Goal: Information Seeking & Learning: Learn about a topic

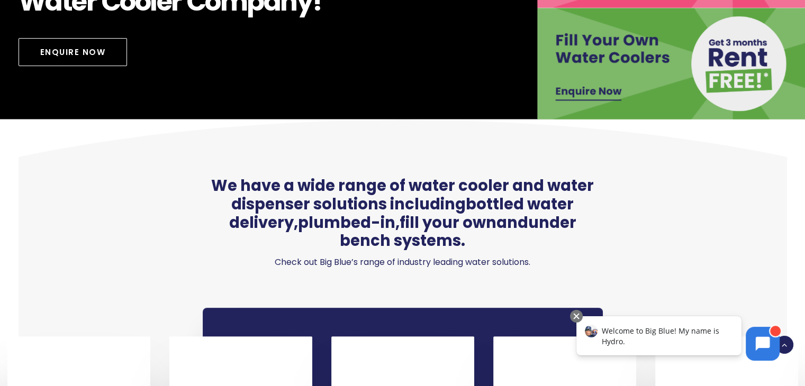
scroll to position [371, 0]
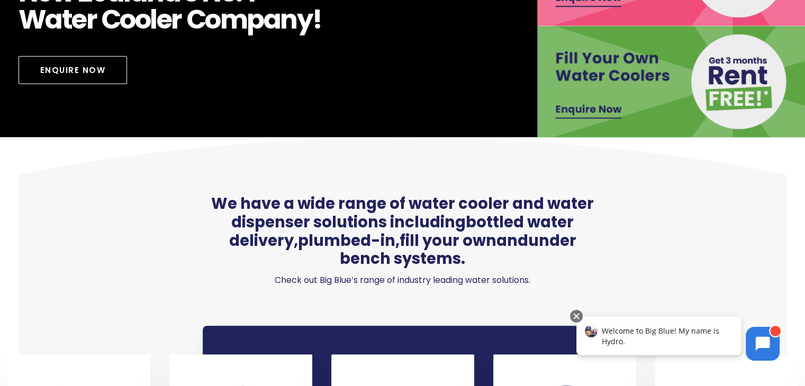
click at [573, 84] on img at bounding box center [671, 82] width 269 height 112
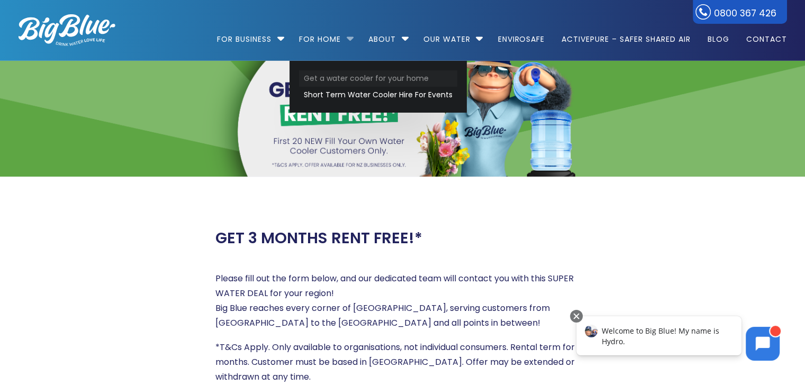
click at [332, 77] on link "Get a water cooler for your home" at bounding box center [378, 78] width 158 height 16
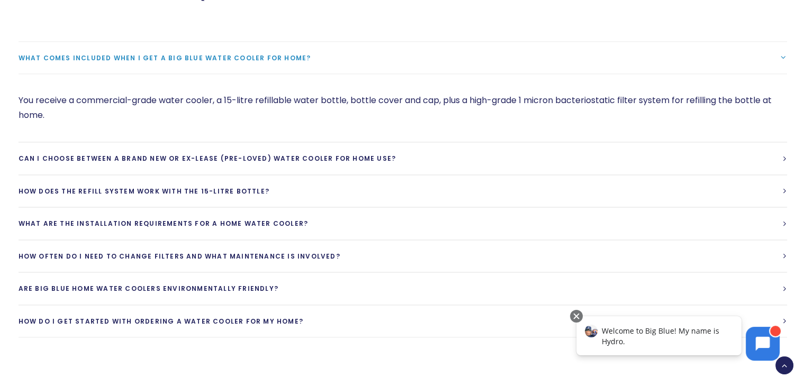
scroll to position [1271, 0]
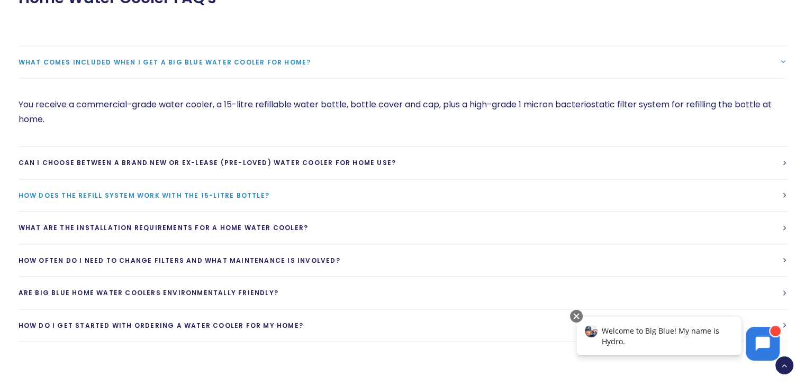
click at [114, 192] on span "How does the refill system work with the 15-litre bottle?" at bounding box center [144, 195] width 251 height 9
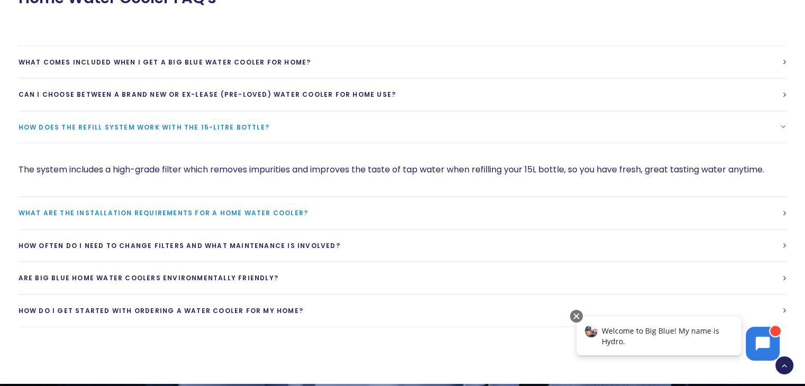
click at [116, 210] on span "What are the installation requirements for a home water cooler?" at bounding box center [164, 213] width 290 height 9
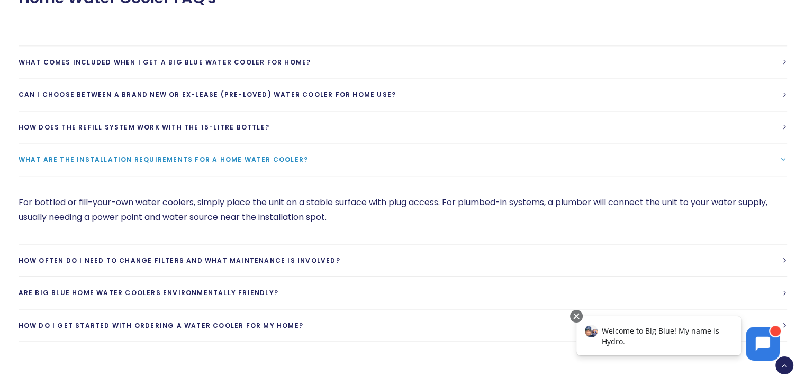
scroll to position [1324, 0]
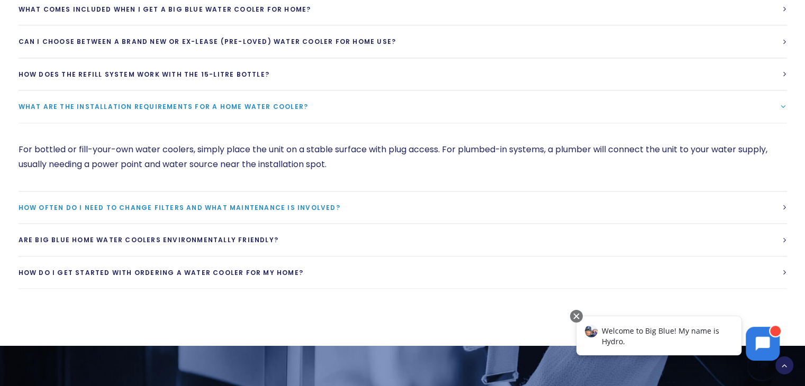
click at [119, 201] on link "How often do I need to change filters and what maintenance is involved?" at bounding box center [403, 208] width 769 height 32
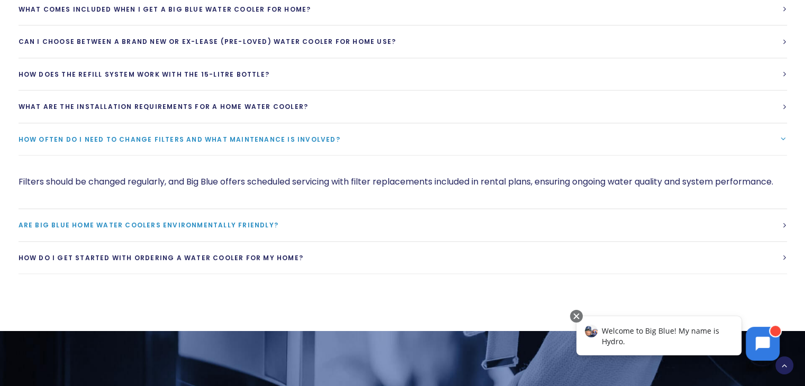
click at [118, 230] on span "Are Big Blue home water coolers environmentally friendly?" at bounding box center [149, 225] width 260 height 9
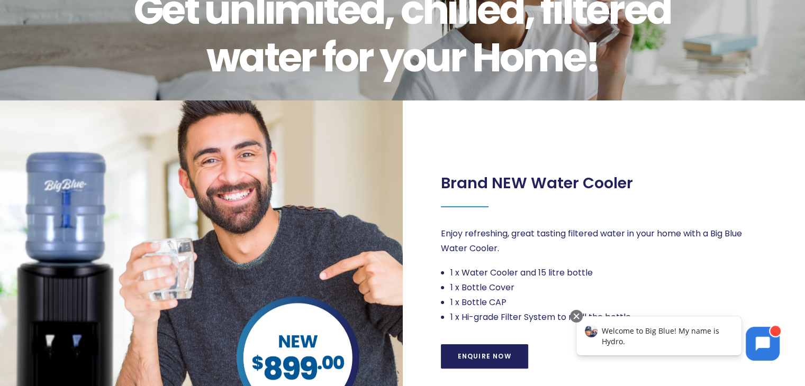
scroll to position [0, 0]
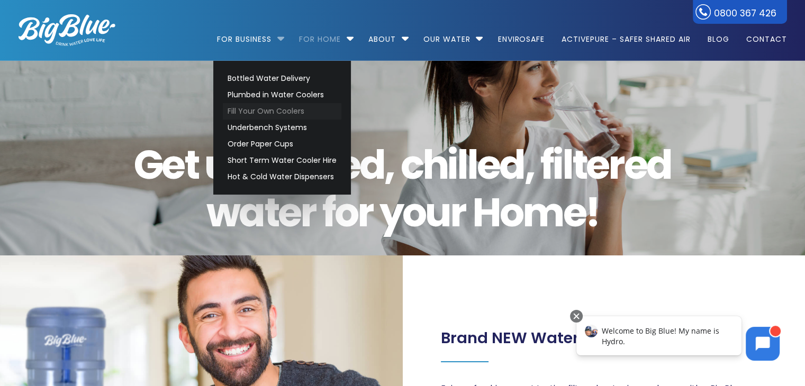
click at [254, 106] on link "Fill Your Own Coolers" at bounding box center [282, 111] width 119 height 16
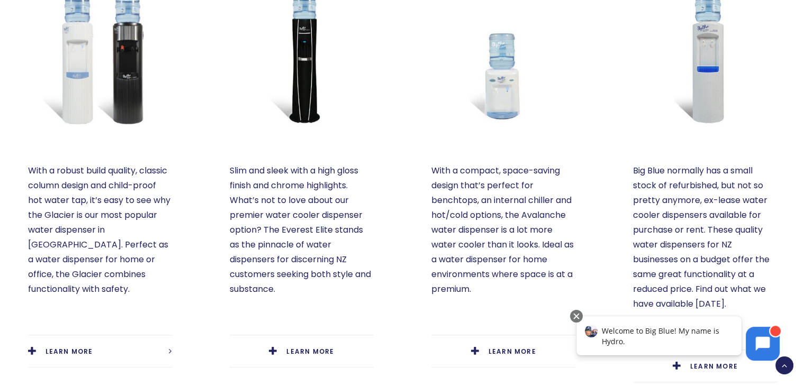
scroll to position [424, 0]
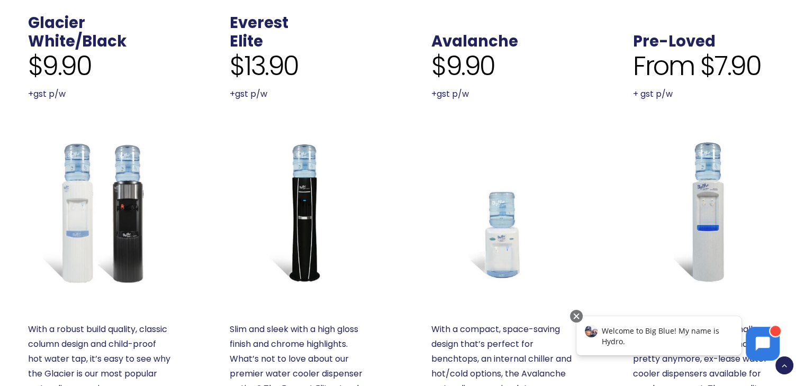
click at [136, 140] on img at bounding box center [100, 212] width 144 height 144
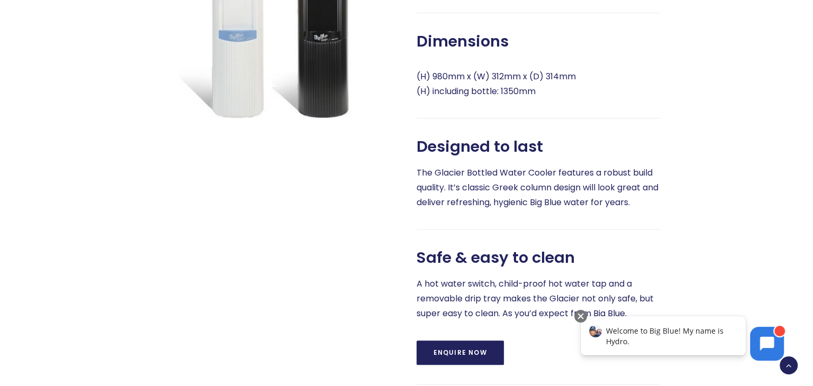
scroll to position [371, 0]
